Goal: Check status: Check status

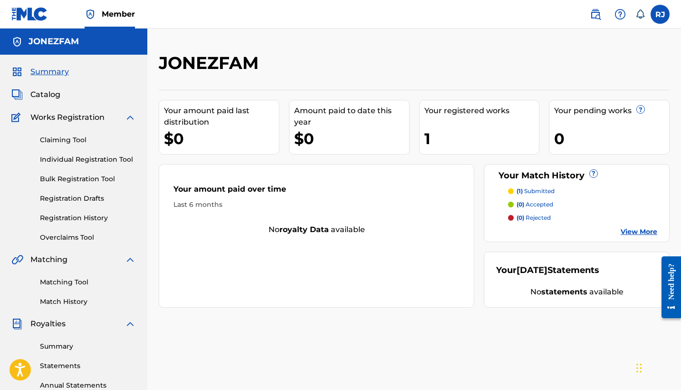
click at [66, 220] on link "Registration History" at bounding box center [88, 218] width 96 height 10
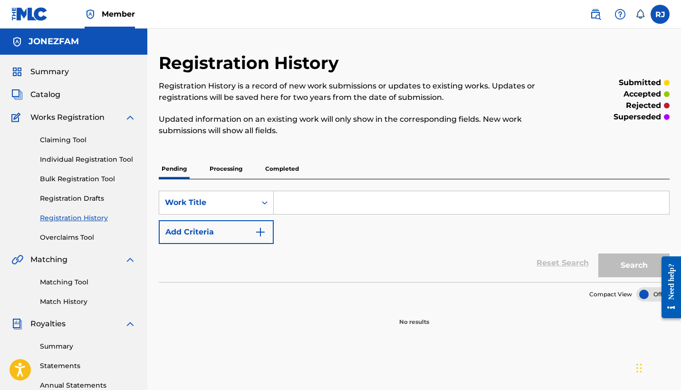
click at [228, 166] on p "Processing" at bounding box center [226, 169] width 38 height 20
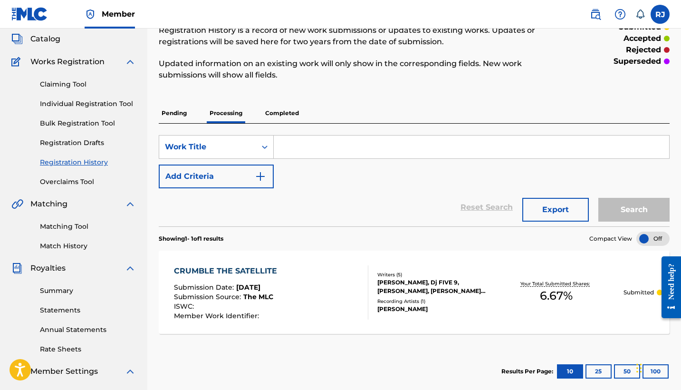
scroll to position [15, 0]
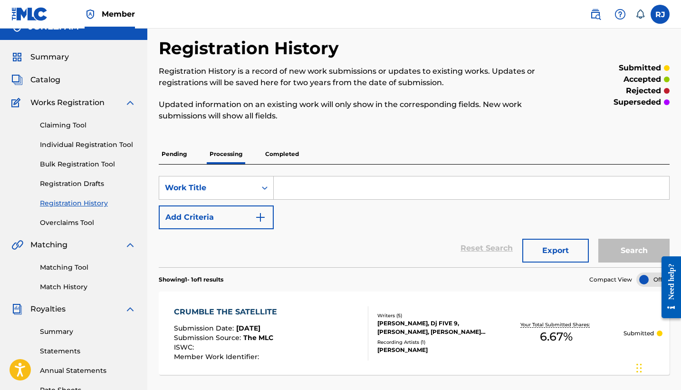
click at [285, 150] on p "Completed" at bounding box center [281, 154] width 39 height 20
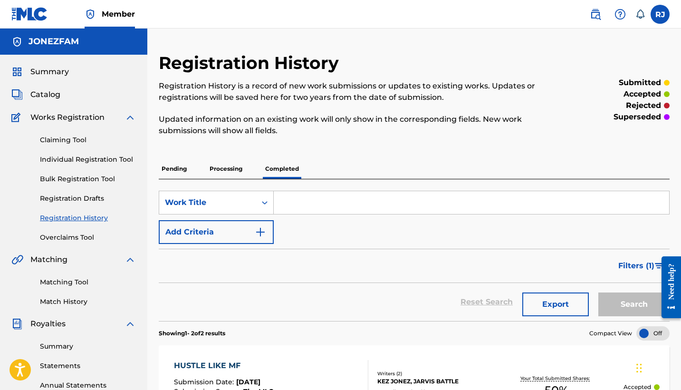
click at [53, 70] on span "Summary" at bounding box center [49, 71] width 38 height 11
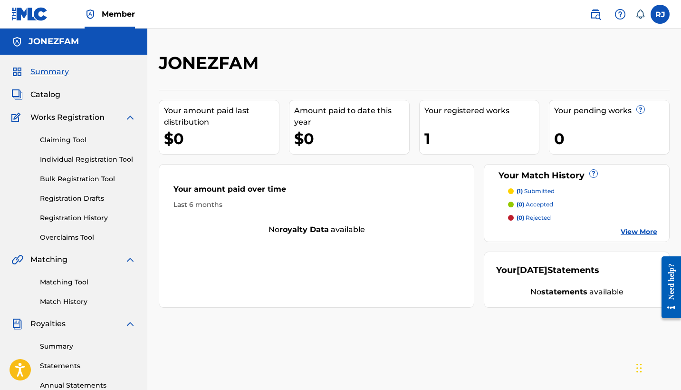
click at [637, 229] on link "View More" at bounding box center [639, 232] width 37 height 10
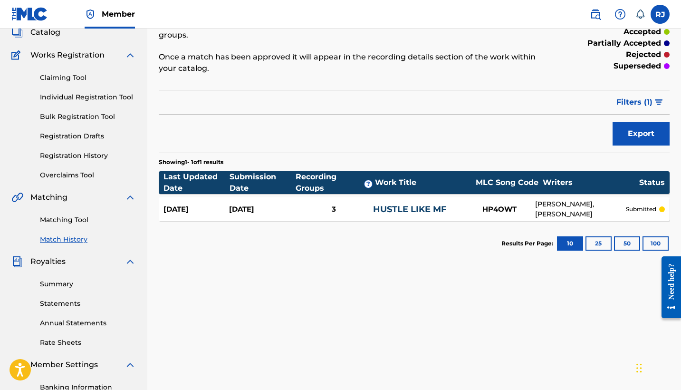
scroll to position [62, 0]
click at [349, 205] on div "3" at bounding box center [334, 209] width 78 height 11
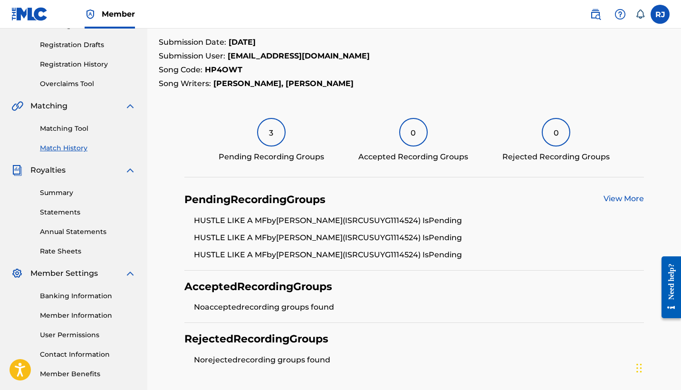
scroll to position [154, 0]
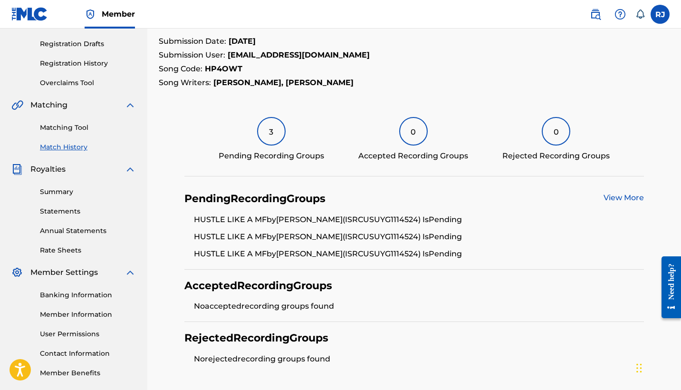
click at [629, 197] on link "View More" at bounding box center [623, 197] width 40 height 9
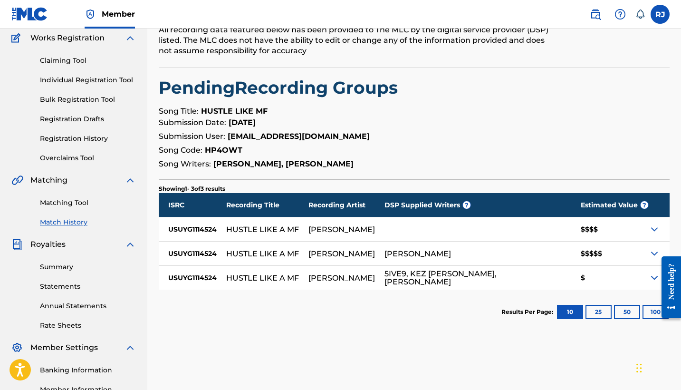
scroll to position [129, 0]
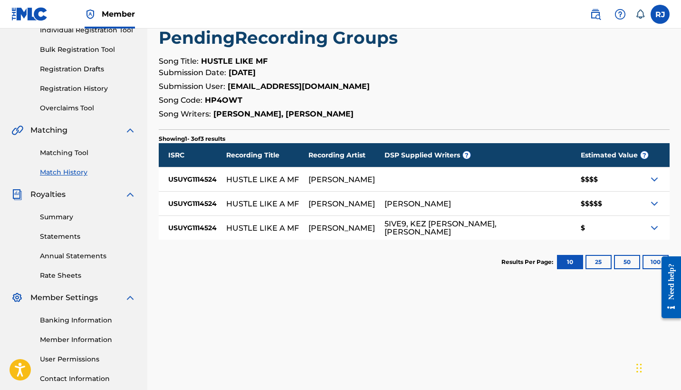
click at [655, 225] on img at bounding box center [654, 227] width 11 height 11
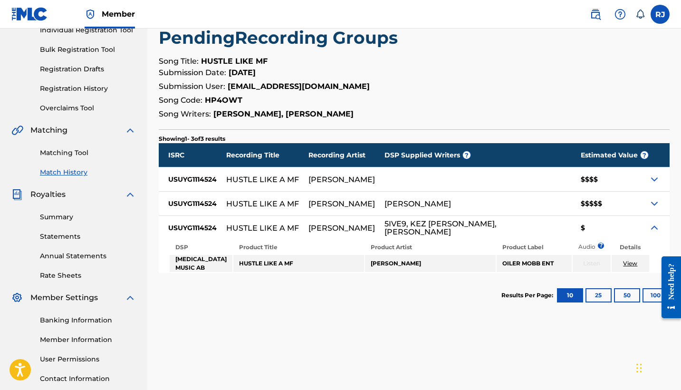
click at [655, 225] on img at bounding box center [654, 227] width 11 height 11
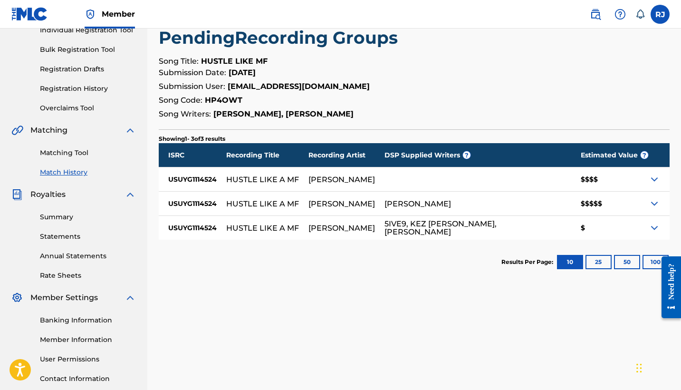
click at [652, 203] on img at bounding box center [654, 203] width 11 height 11
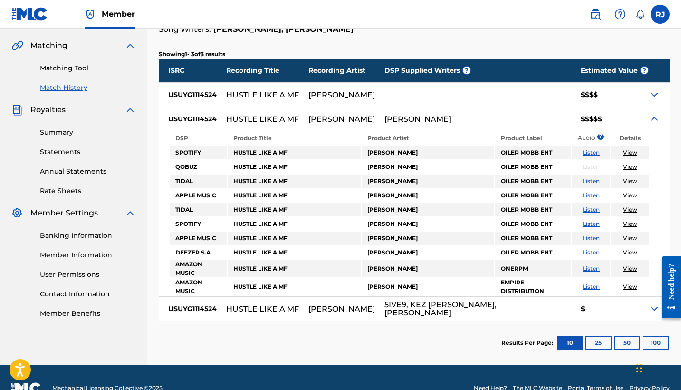
scroll to position [214, 0]
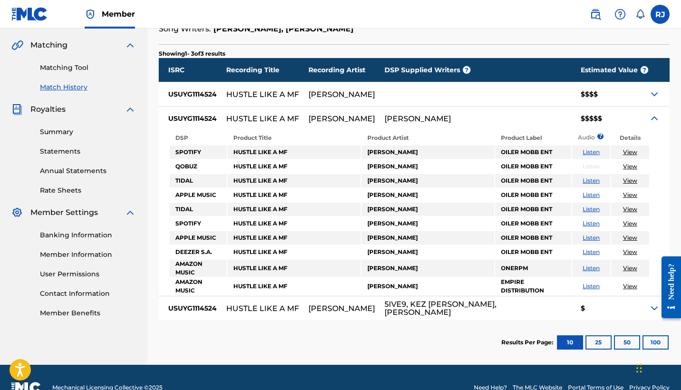
click at [654, 115] on img at bounding box center [654, 118] width 11 height 11
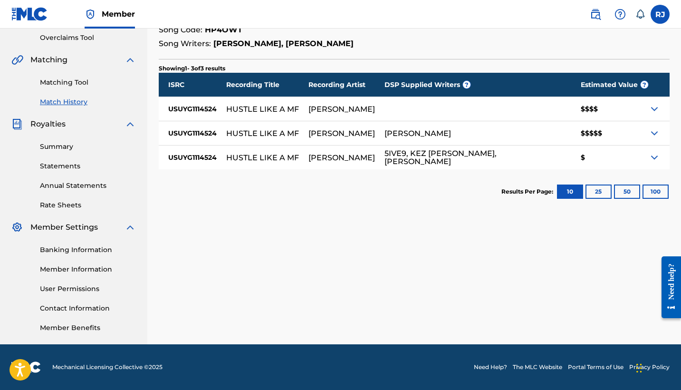
click at [651, 107] on img at bounding box center [654, 108] width 11 height 11
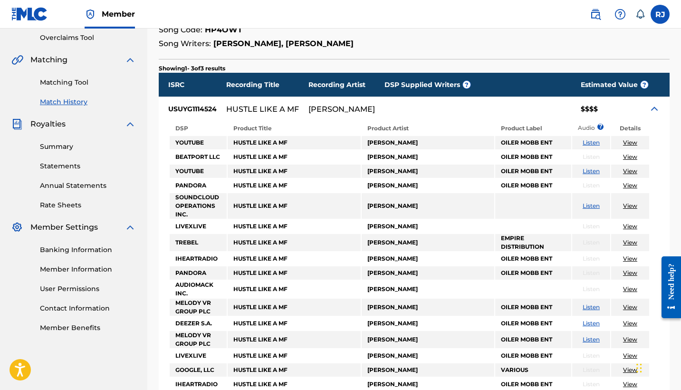
click at [633, 142] on link "View" at bounding box center [630, 142] width 14 height 7
click at [632, 140] on link "View" at bounding box center [630, 142] width 14 height 7
click at [630, 141] on link "View" at bounding box center [630, 142] width 14 height 7
click at [633, 171] on link "View" at bounding box center [630, 170] width 14 height 7
click at [628, 142] on link "View" at bounding box center [630, 142] width 14 height 7
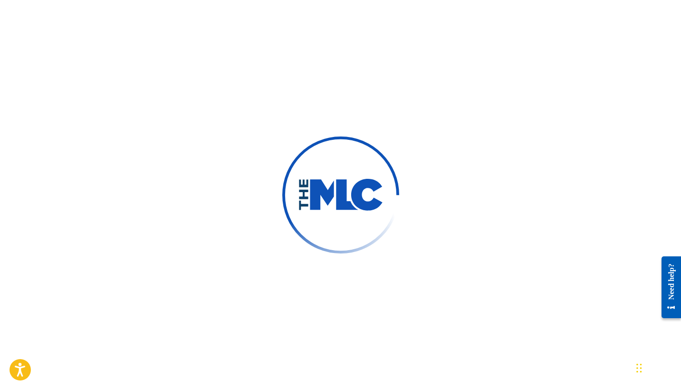
scroll to position [86, 0]
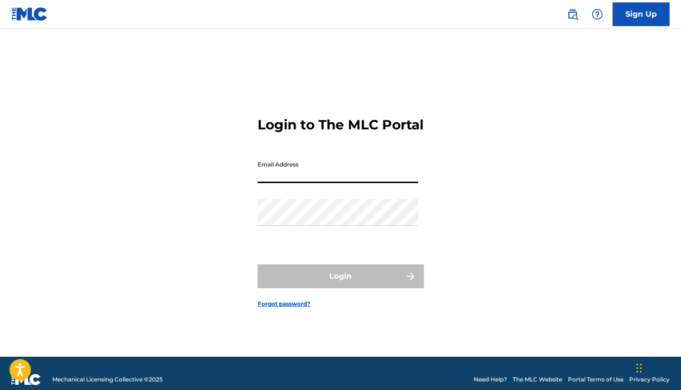
type input "[EMAIL_ADDRESS][DOMAIN_NAME]"
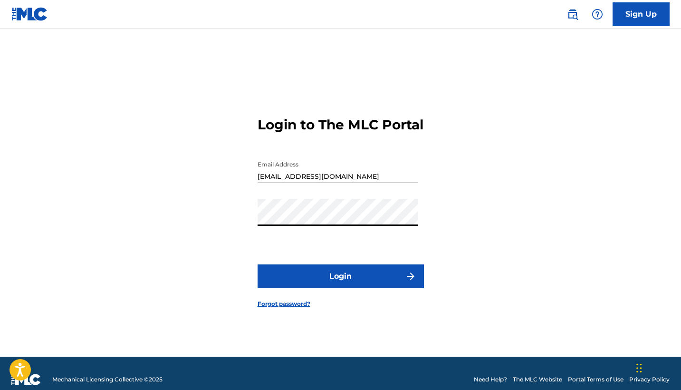
click at [316, 284] on button "Login" at bounding box center [341, 276] width 166 height 24
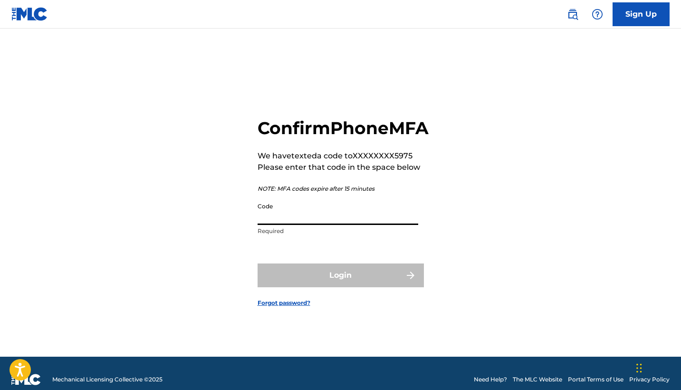
click at [266, 224] on input "Code" at bounding box center [338, 211] width 161 height 27
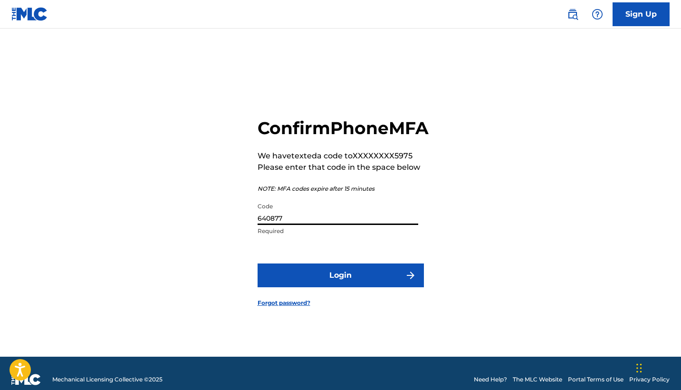
type input "640877"
click at [314, 284] on button "Login" at bounding box center [341, 275] width 166 height 24
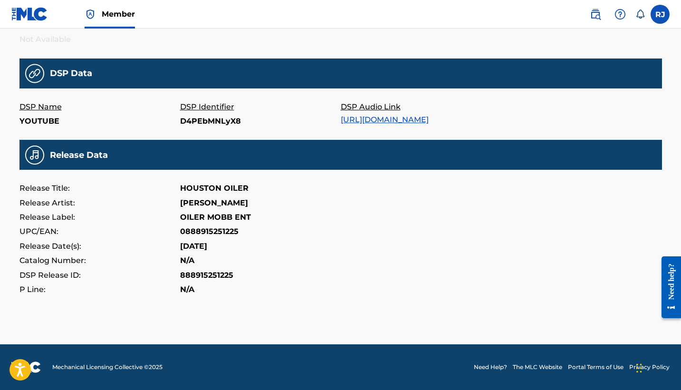
scroll to position [286, 0]
click at [384, 115] on link "[URL][DOMAIN_NAME]" at bounding box center [385, 119] width 88 height 9
